Goal: Find contact information: Find contact information

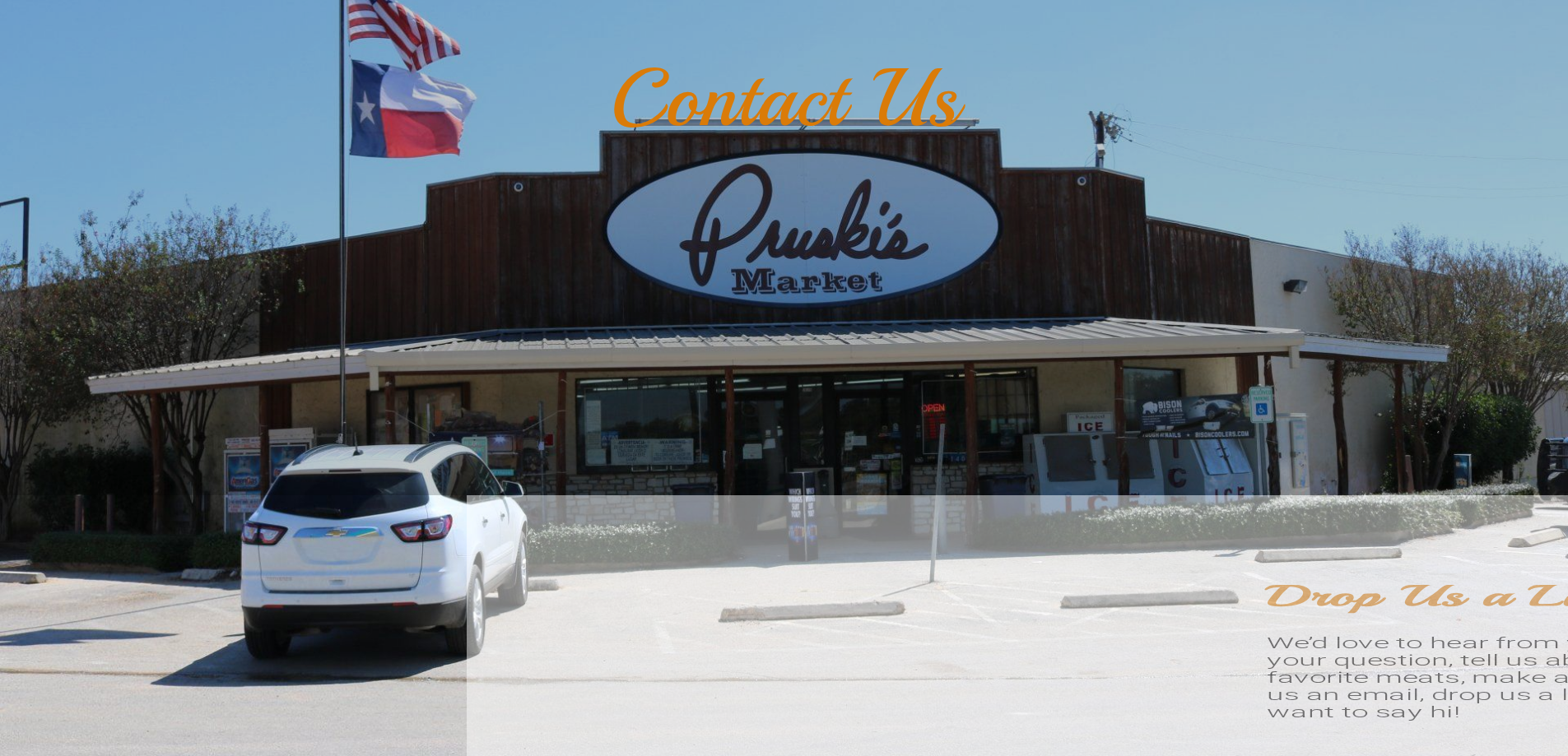
scroll to position [823, 0]
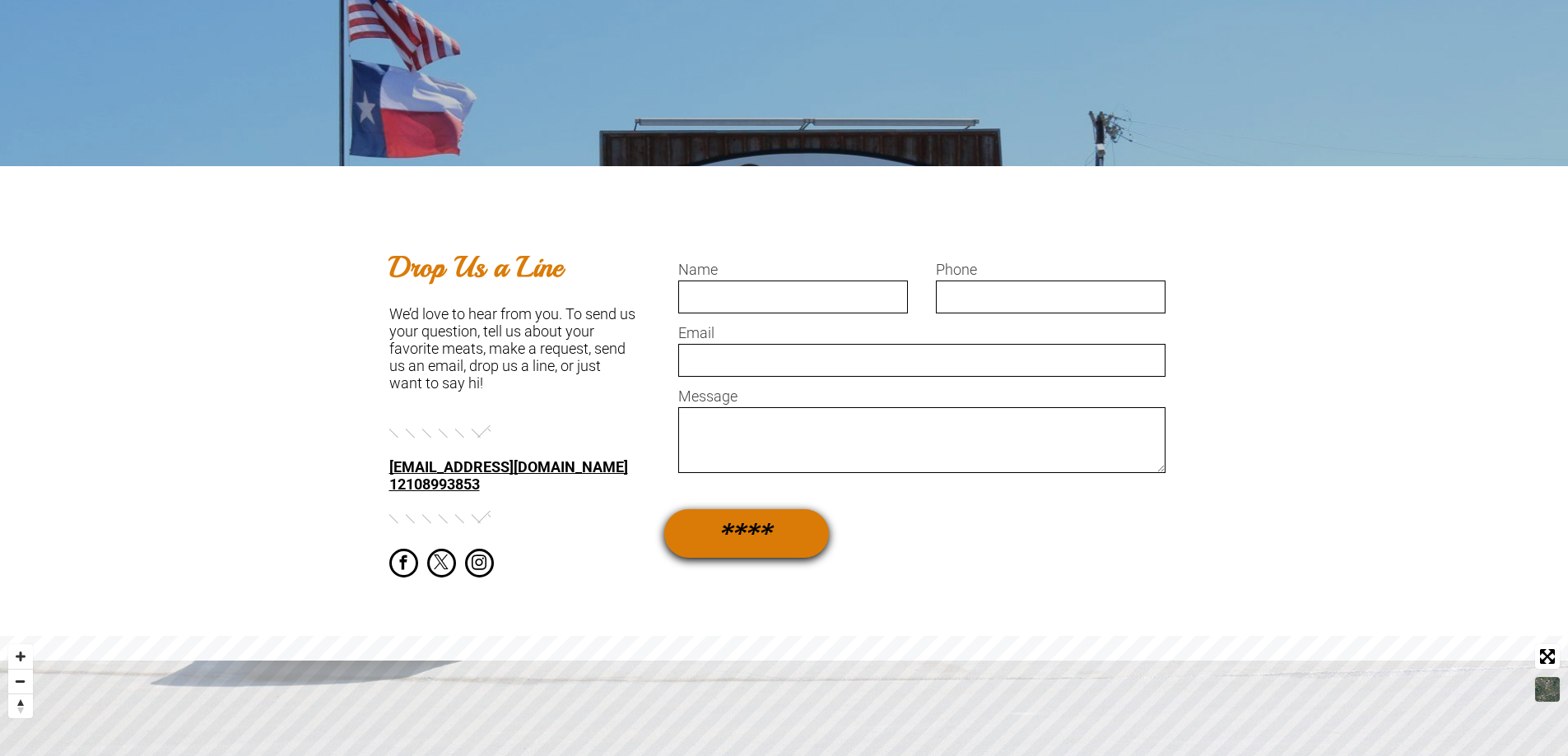
click at [559, 515] on div "**********" at bounding box center [521, 414] width 264 height 347
click at [1139, 619] on div "**********" at bounding box center [784, 413] width 1568 height 494
